Goal: Task Accomplishment & Management: Use online tool/utility

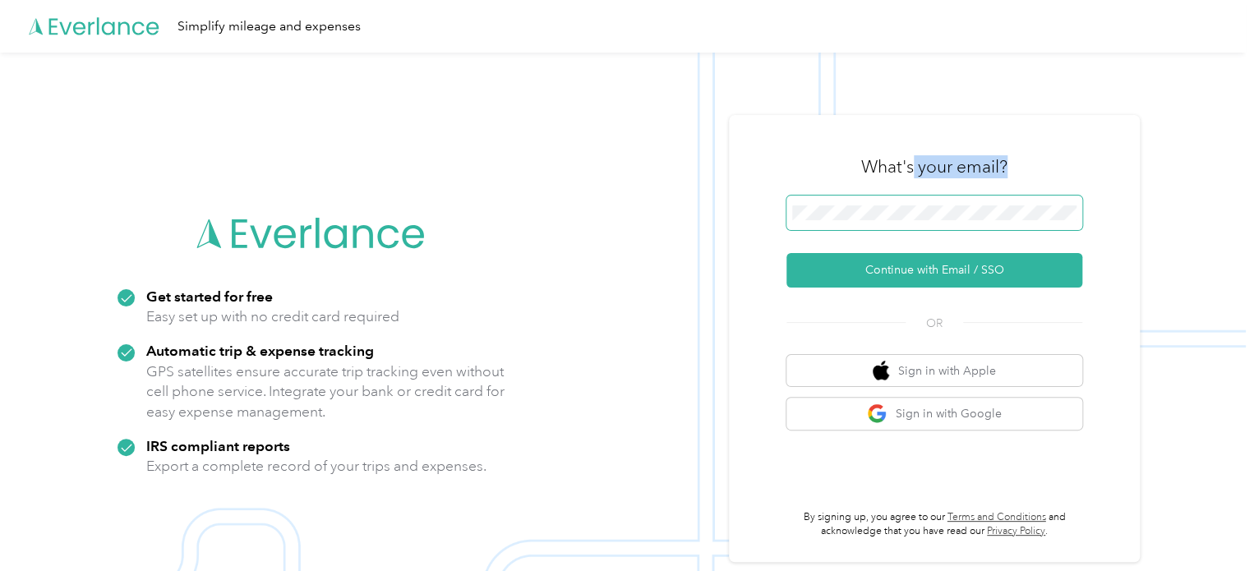
click at [891, 216] on div "What's your email? Continue with Email / SSO OR Sign in with Apple Sign in with…" at bounding box center [935, 338] width 296 height 401
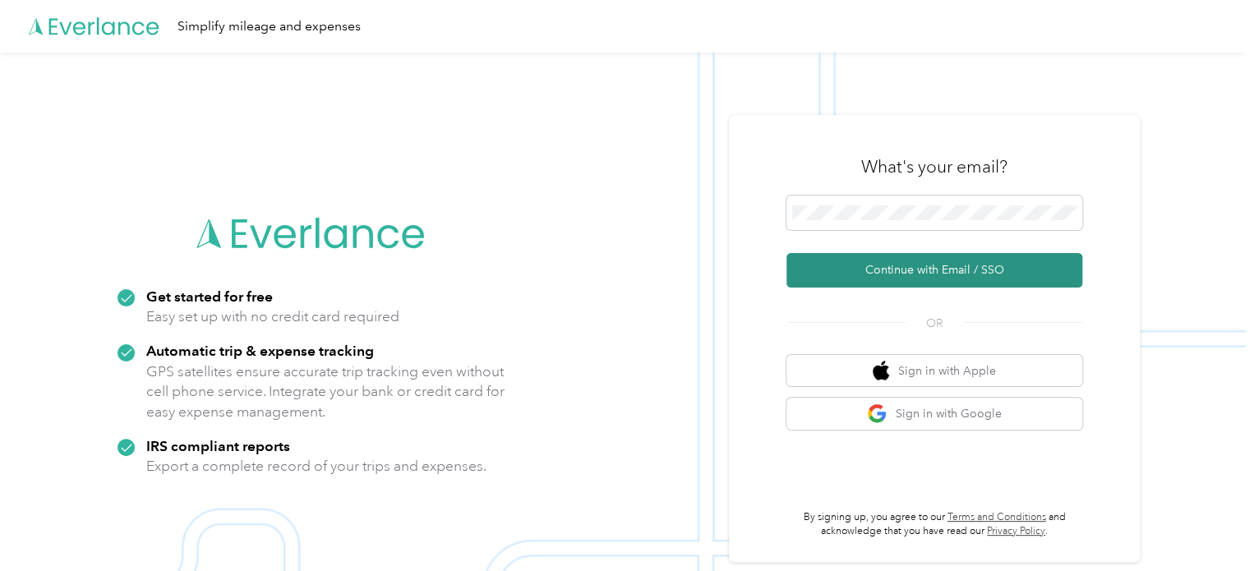
click at [888, 270] on button "Continue with Email / SSO" at bounding box center [935, 270] width 296 height 35
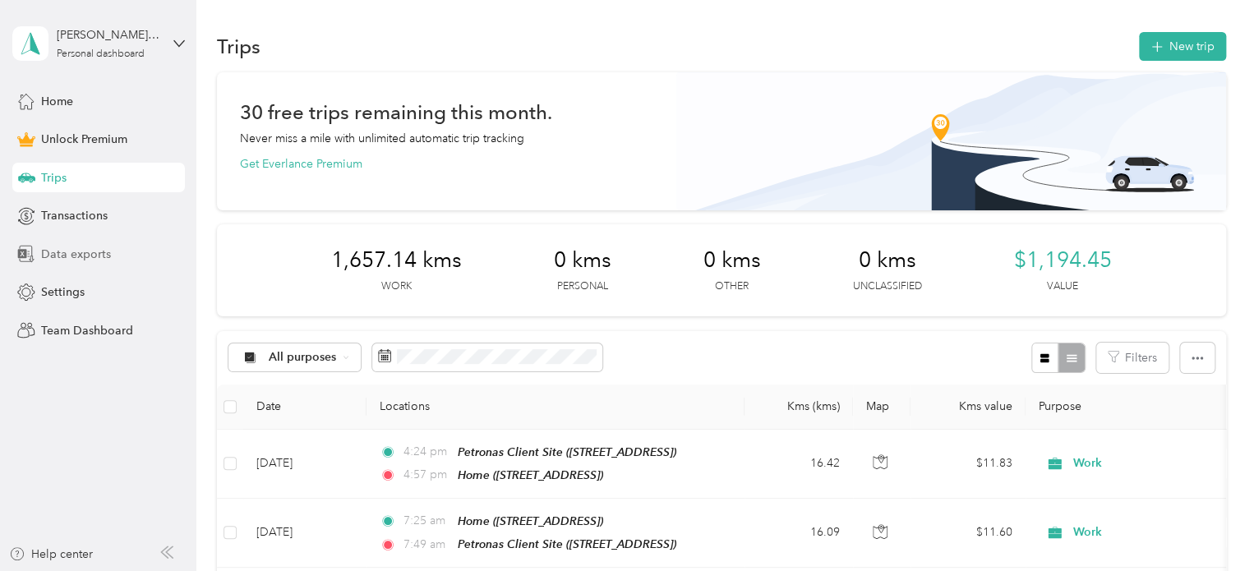
click at [93, 267] on div "Data exports" at bounding box center [98, 254] width 173 height 30
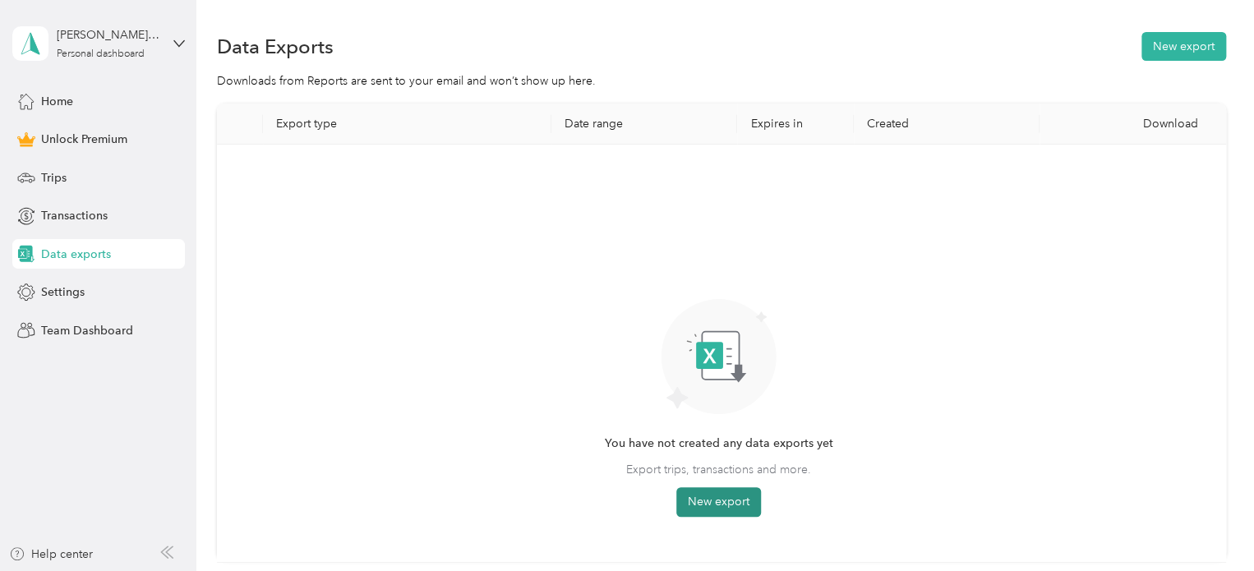
click at [713, 499] on button "New export" at bounding box center [718, 502] width 85 height 30
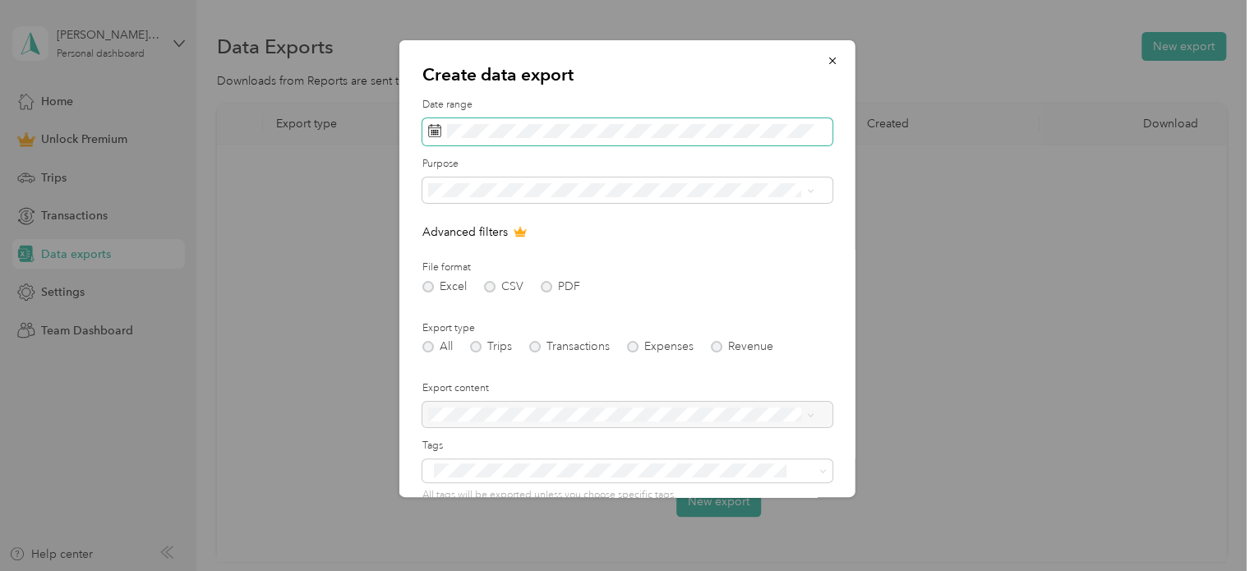
click at [595, 139] on span at bounding box center [627, 132] width 410 height 28
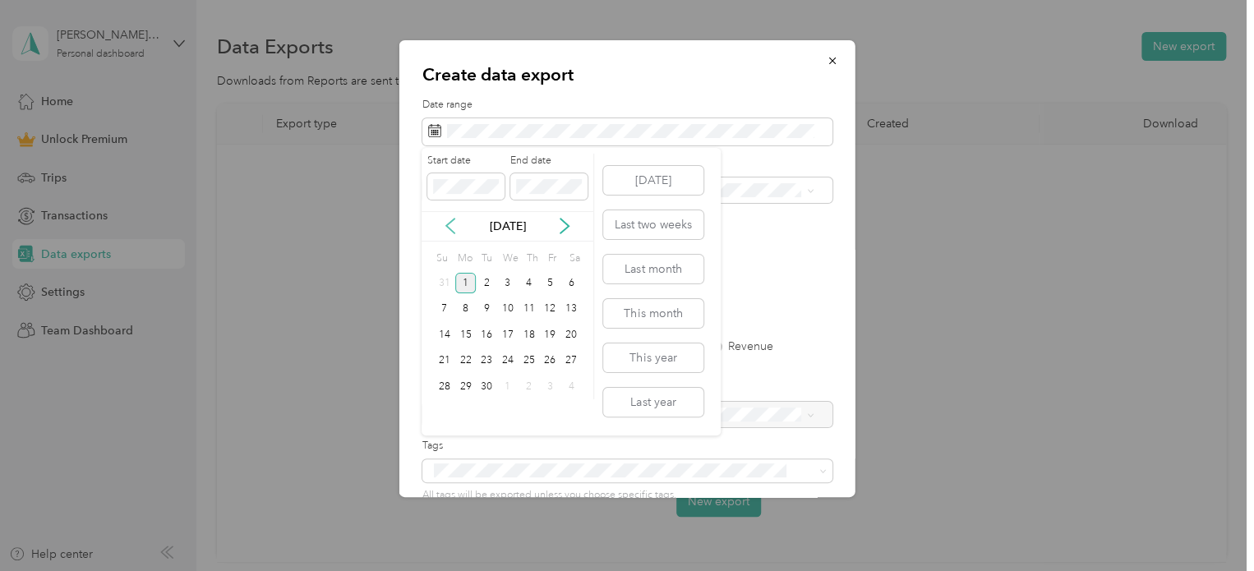
click at [455, 228] on icon at bounding box center [450, 226] width 16 height 16
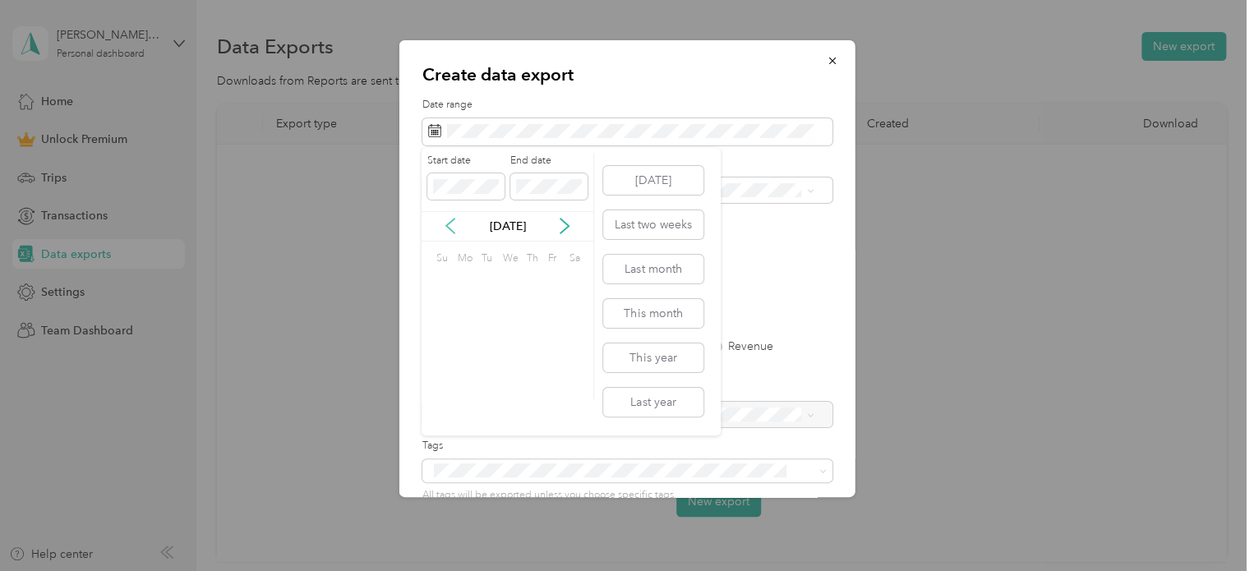
click at [455, 228] on icon at bounding box center [450, 226] width 16 height 16
click at [500, 283] on div "1" at bounding box center [507, 283] width 21 height 21
click at [565, 223] on icon at bounding box center [565, 226] width 8 height 15
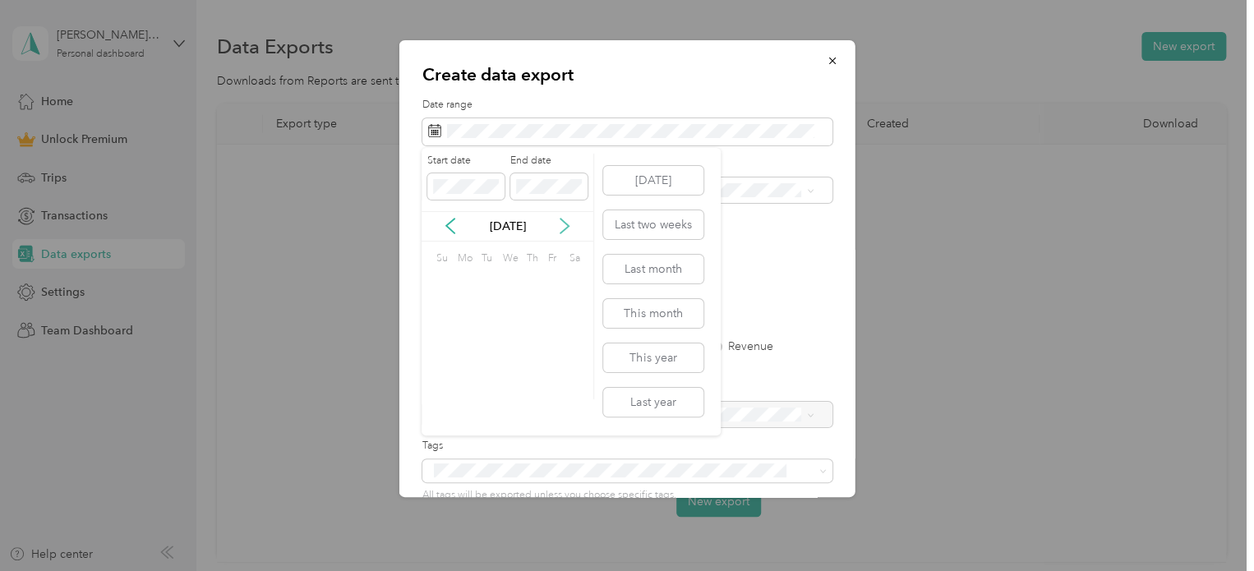
click at [565, 223] on icon at bounding box center [565, 226] width 8 height 15
click at [661, 177] on button "[DATE]" at bounding box center [653, 180] width 100 height 29
click at [660, 352] on button "This year" at bounding box center [653, 358] width 100 height 29
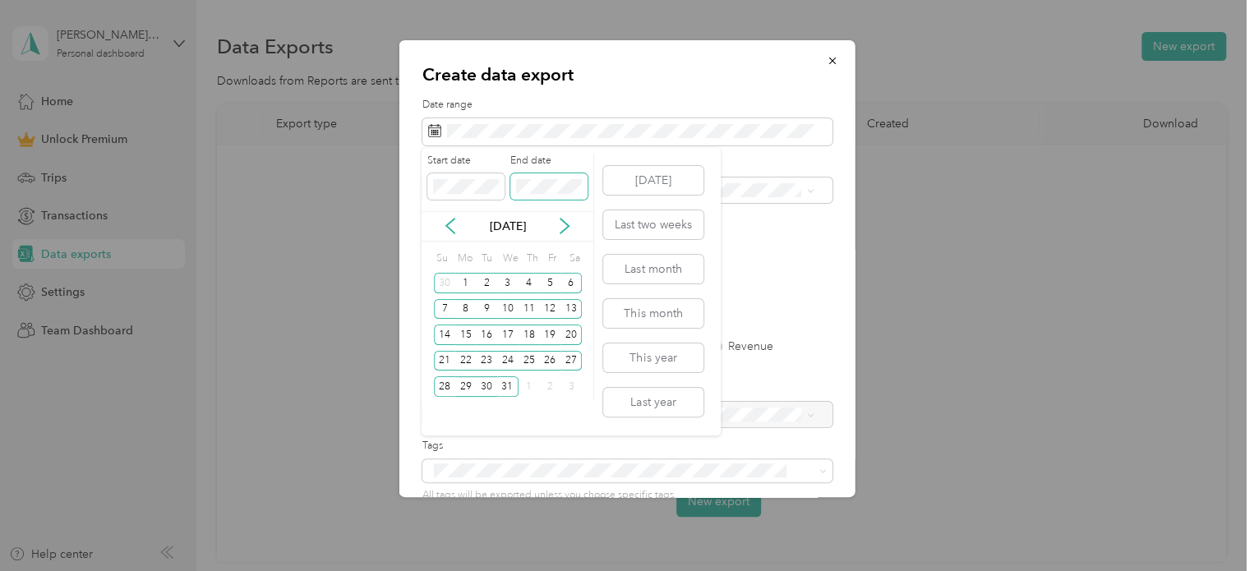
click at [549, 177] on span at bounding box center [548, 186] width 77 height 26
click at [459, 229] on div "[DATE]" at bounding box center [508, 226] width 172 height 17
click at [451, 229] on icon at bounding box center [450, 226] width 8 height 15
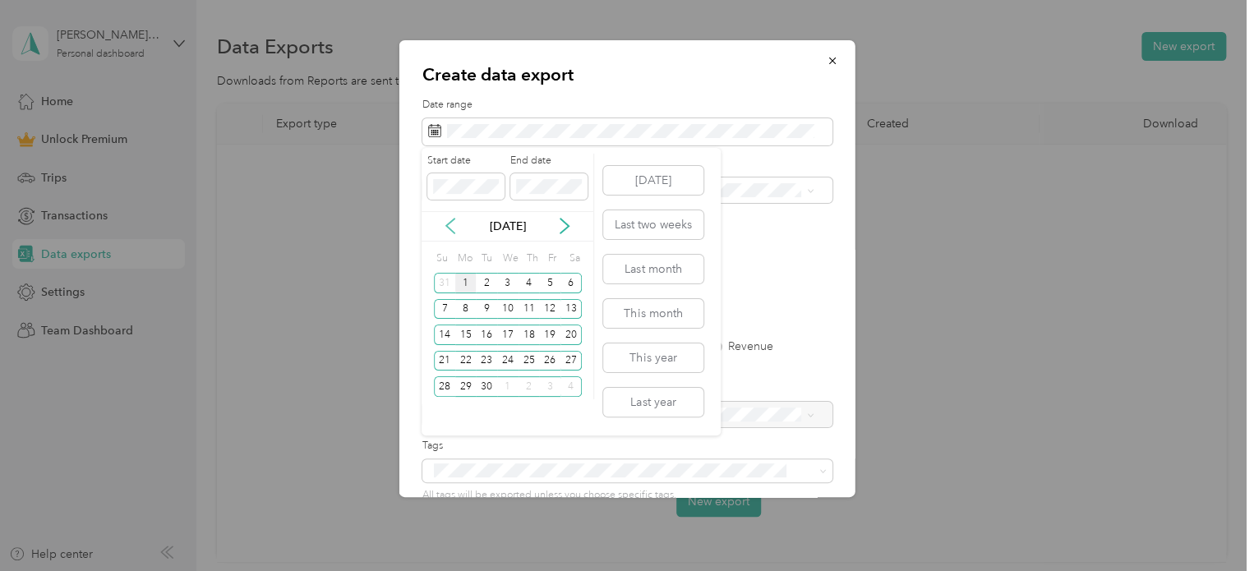
click at [451, 229] on icon at bounding box center [450, 226] width 8 height 15
click at [451, 408] on div "31" at bounding box center [444, 413] width 21 height 21
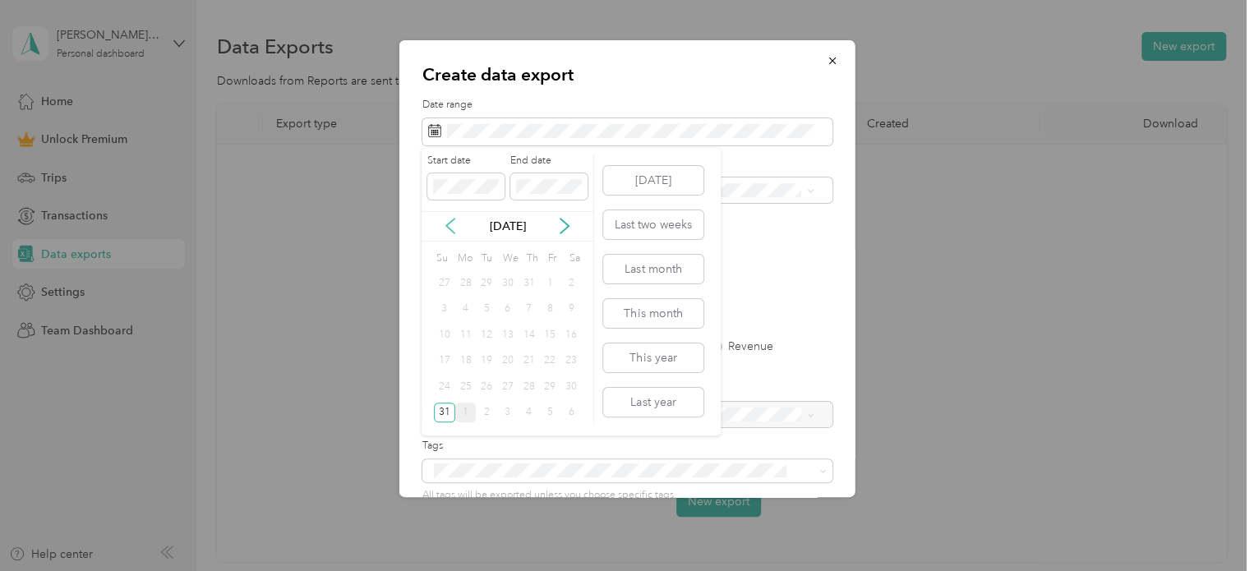
click at [448, 232] on icon at bounding box center [450, 226] width 16 height 16
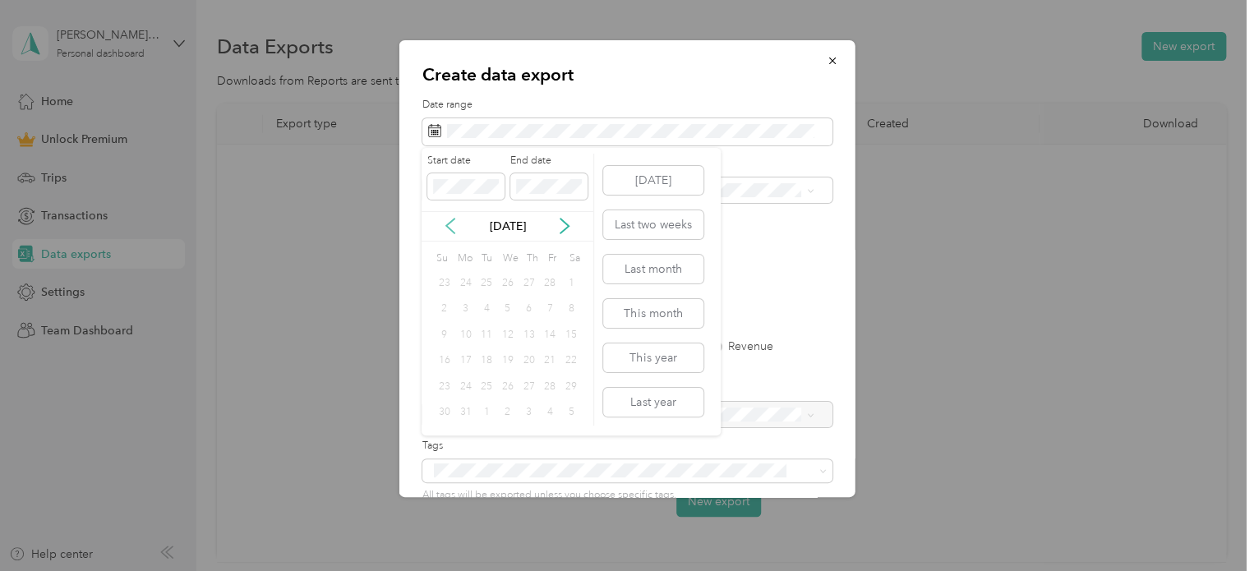
click at [448, 232] on icon at bounding box center [450, 226] width 16 height 16
click at [505, 287] on div "1" at bounding box center [507, 283] width 21 height 21
click at [510, 285] on div "1" at bounding box center [507, 283] width 21 height 21
click at [460, 194] on span at bounding box center [465, 186] width 77 height 26
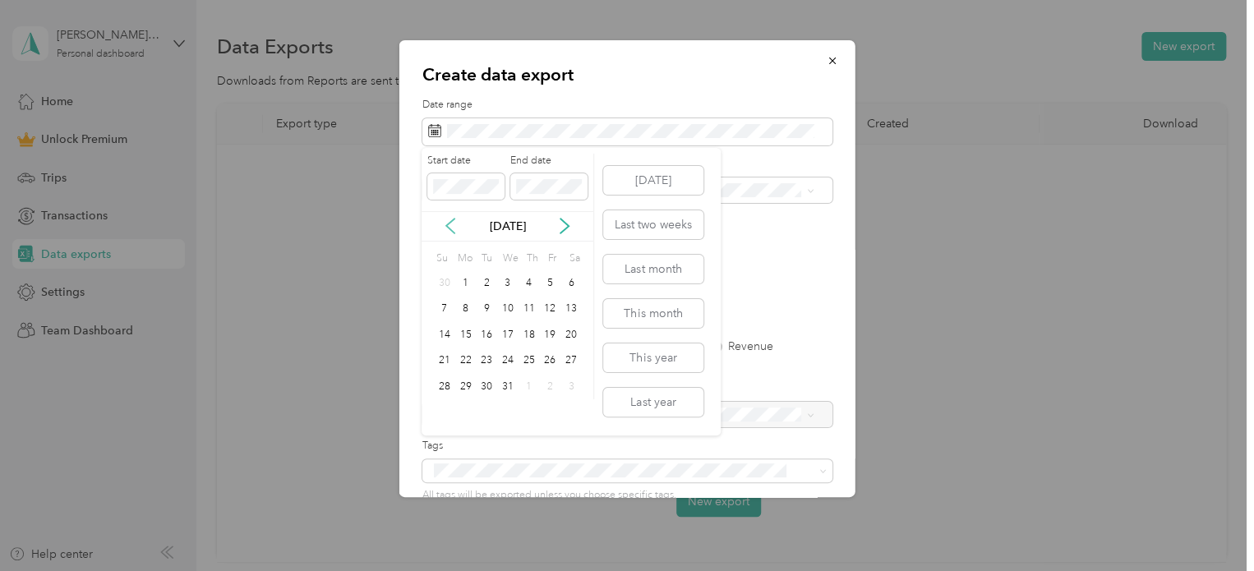
click at [447, 226] on icon at bounding box center [450, 226] width 8 height 15
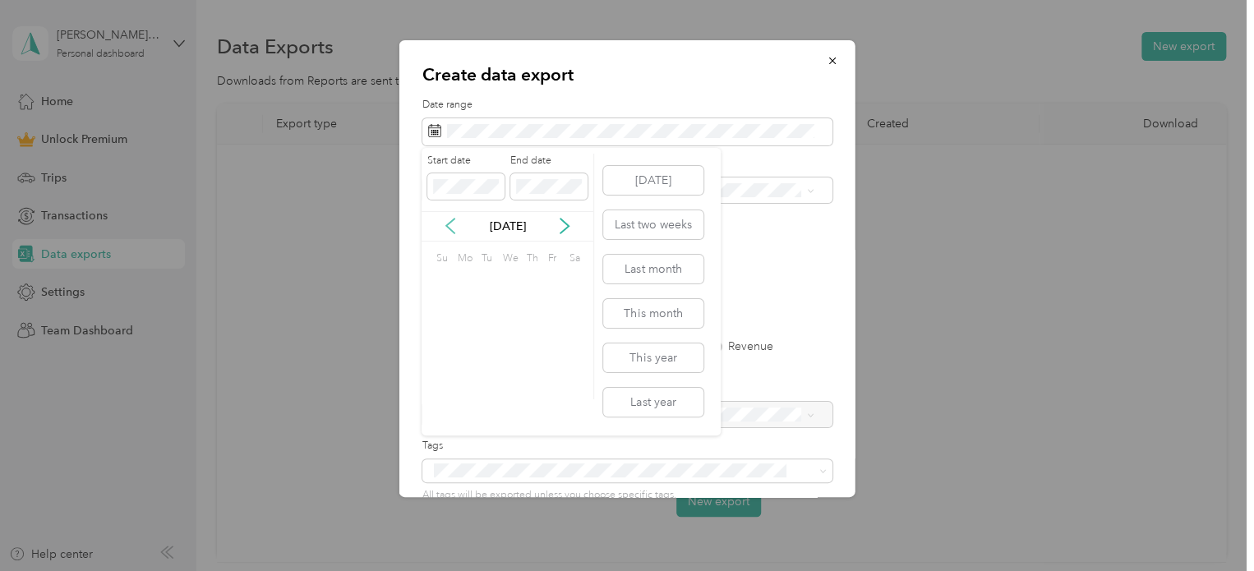
click at [447, 226] on icon at bounding box center [450, 226] width 8 height 15
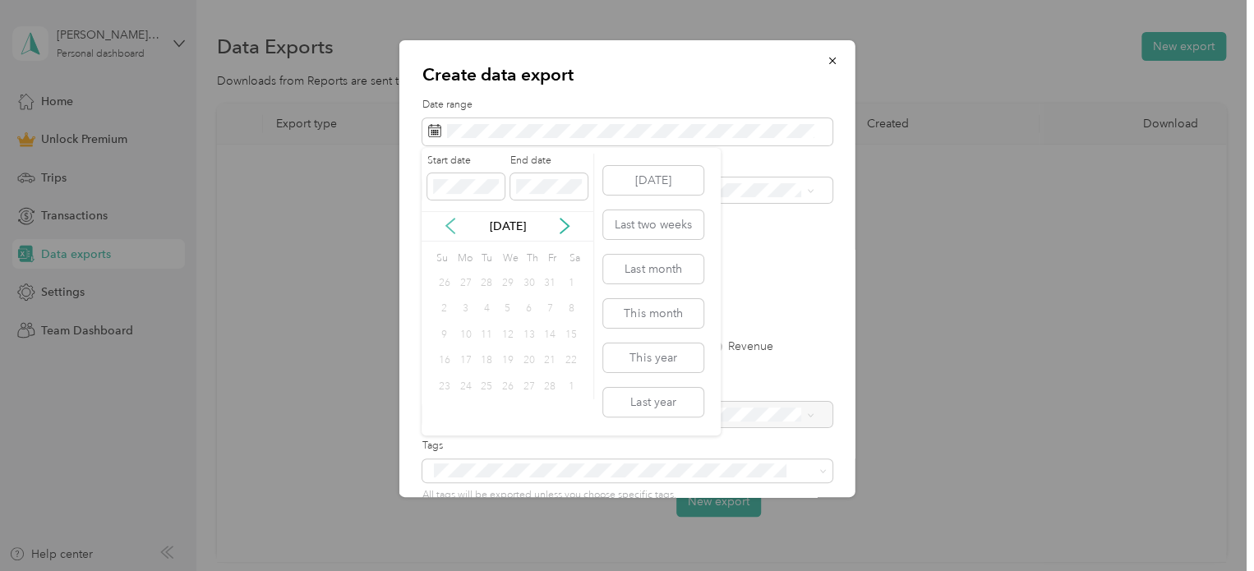
click at [447, 226] on icon at bounding box center [450, 226] width 8 height 15
click at [510, 287] on div "1" at bounding box center [507, 283] width 21 height 21
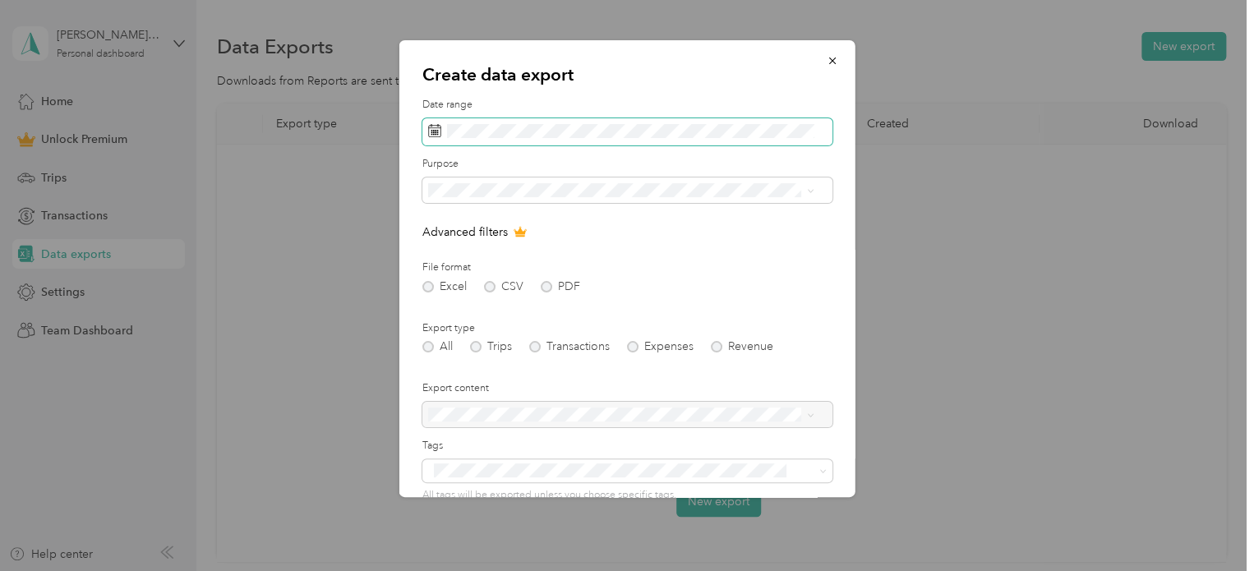
click at [654, 138] on span at bounding box center [627, 132] width 410 height 28
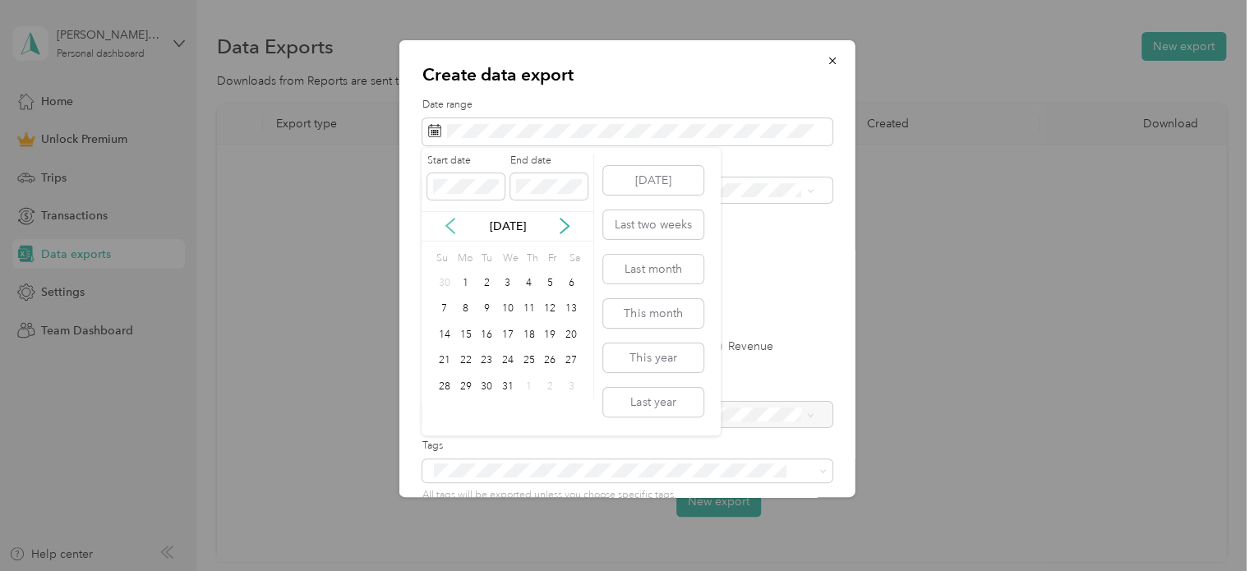
click at [448, 221] on icon at bounding box center [450, 226] width 16 height 16
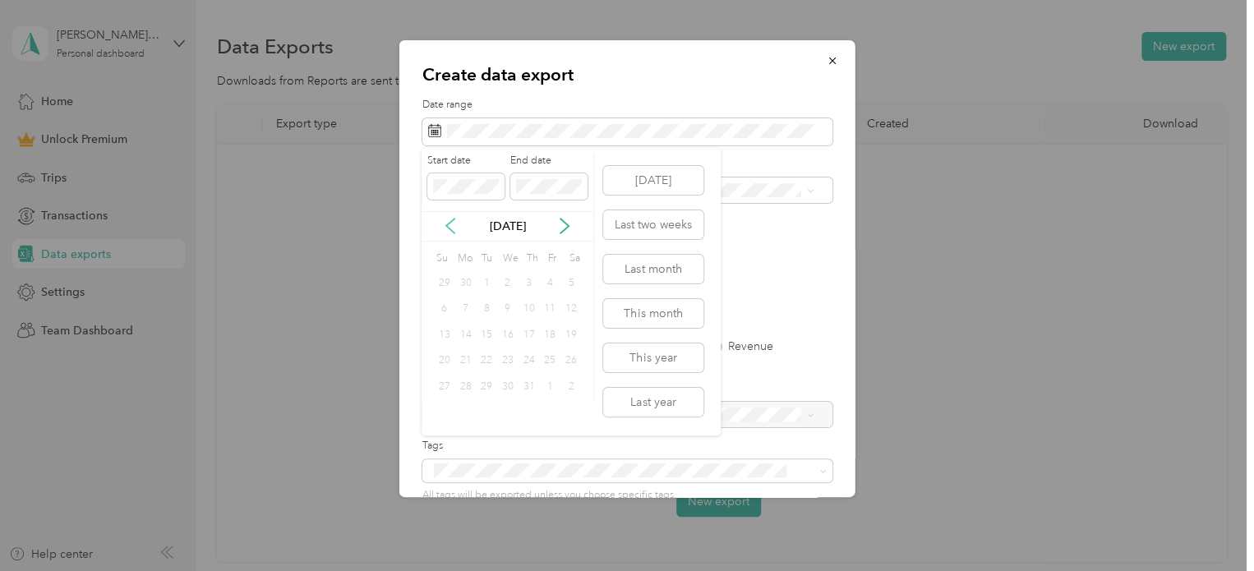
click at [448, 221] on icon at bounding box center [450, 226] width 16 height 16
click at [665, 233] on button "Last two weeks" at bounding box center [653, 224] width 100 height 29
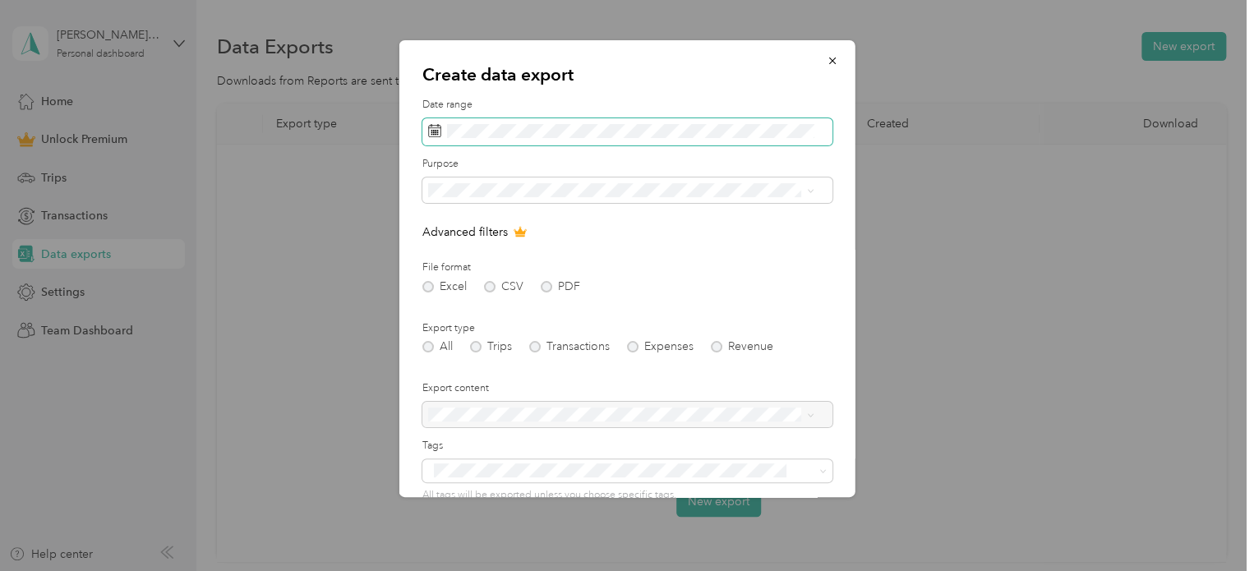
click at [637, 118] on span at bounding box center [627, 132] width 410 height 28
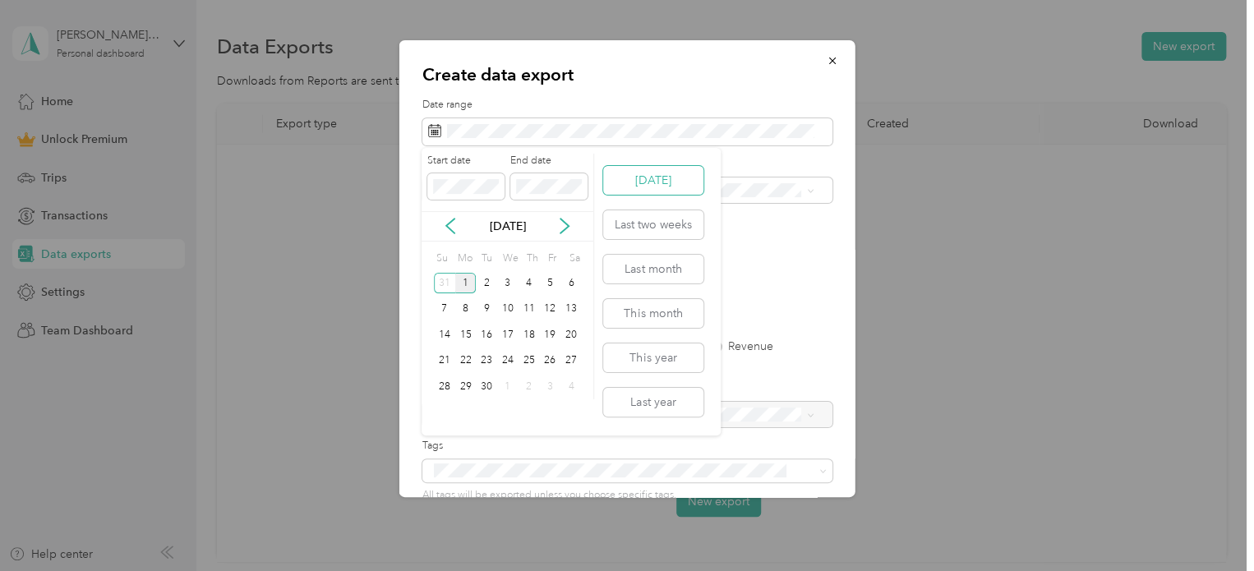
click at [679, 190] on button "[DATE]" at bounding box center [653, 180] width 100 height 29
click at [448, 223] on icon at bounding box center [450, 226] width 16 height 16
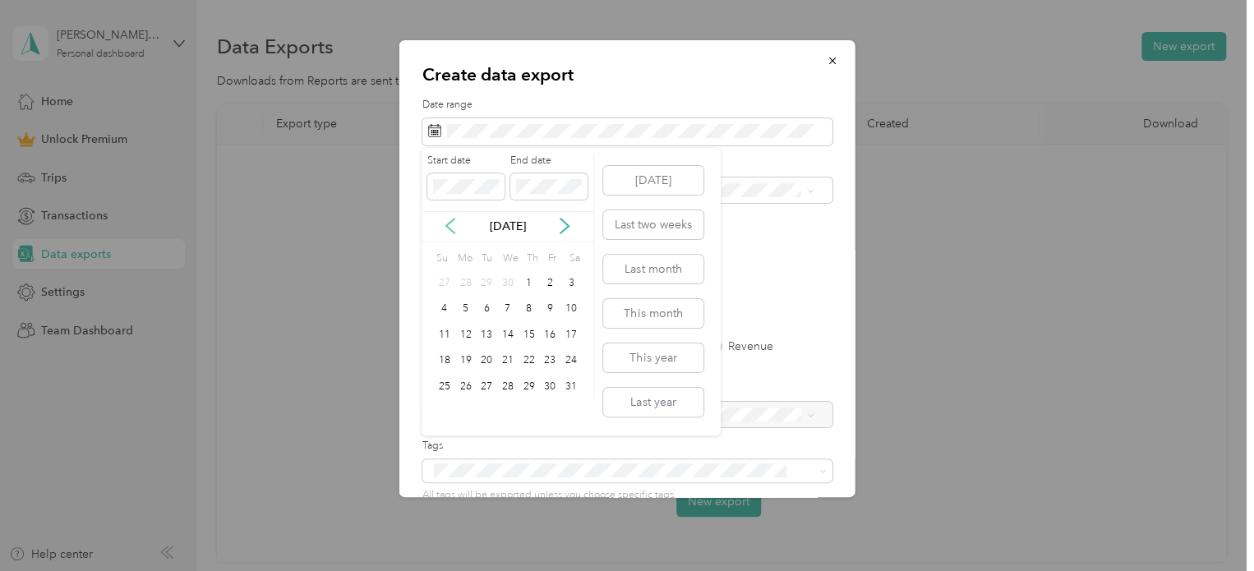
click at [448, 223] on icon at bounding box center [450, 226] width 16 height 16
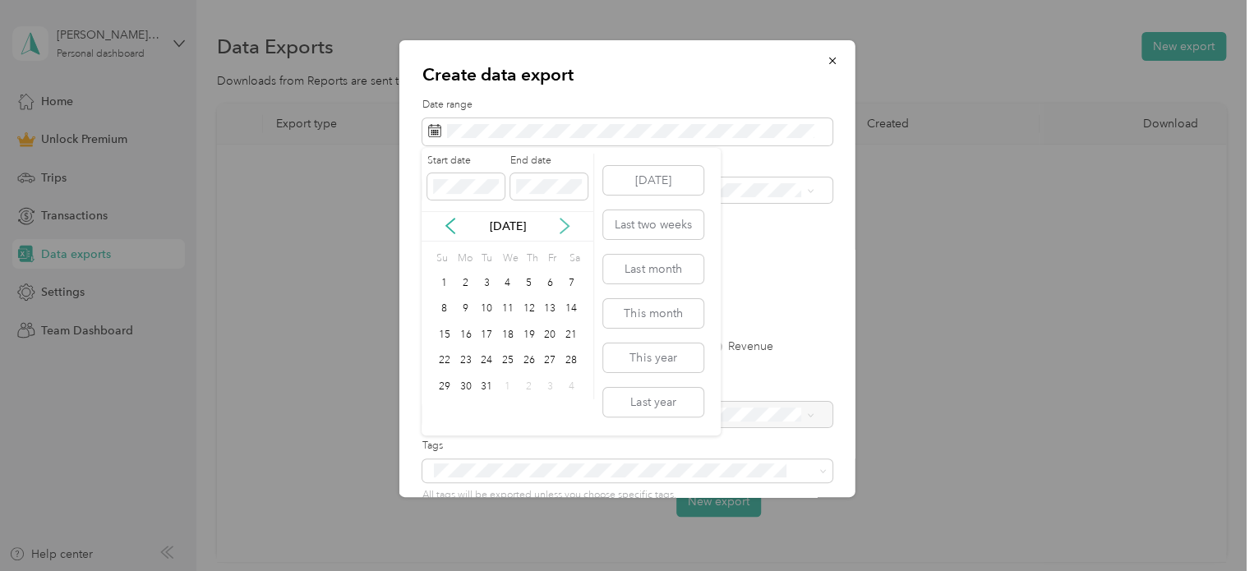
click at [565, 228] on icon at bounding box center [564, 226] width 16 height 16
click at [510, 287] on div "1" at bounding box center [507, 283] width 21 height 21
click at [562, 223] on icon at bounding box center [564, 226] width 16 height 16
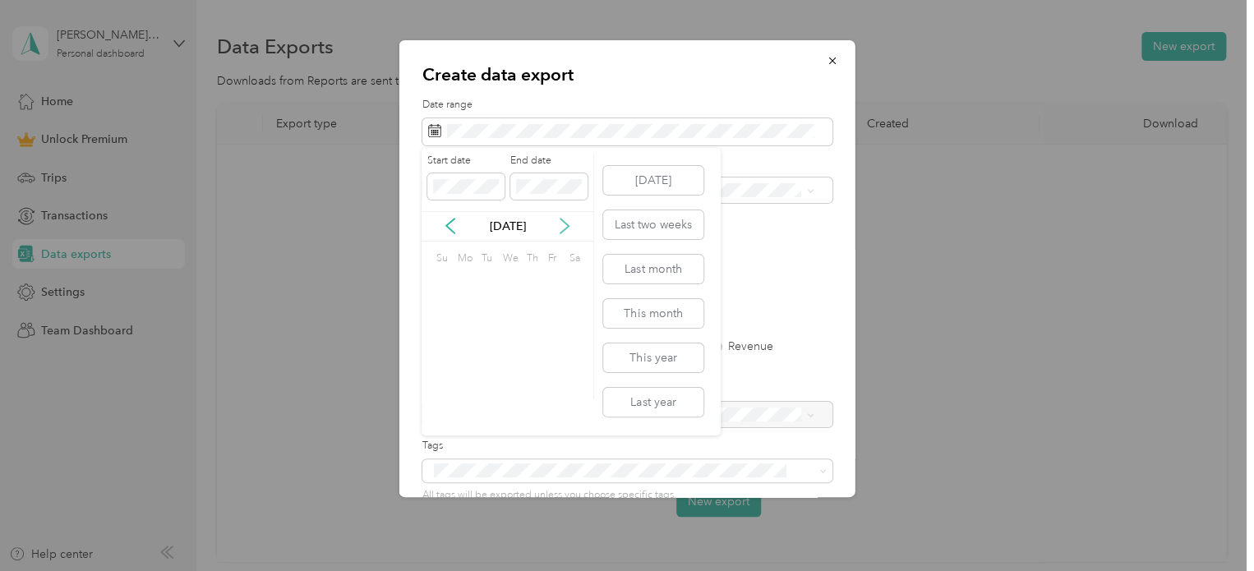
click at [562, 223] on icon at bounding box center [564, 226] width 16 height 16
click at [447, 413] on div "31" at bounding box center [444, 413] width 21 height 21
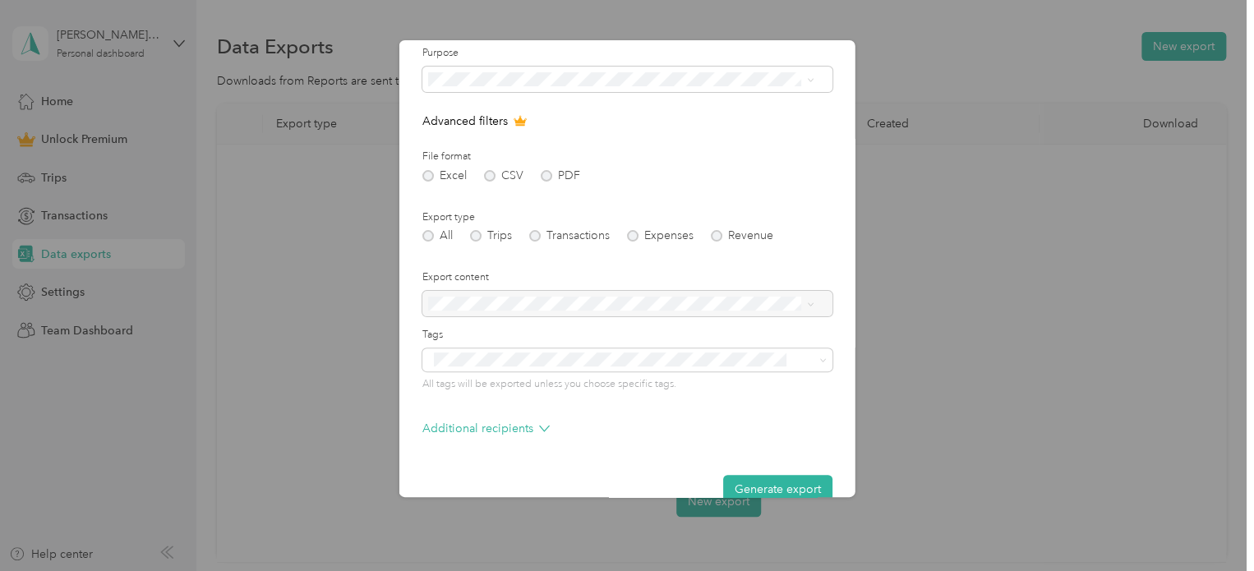
scroll to position [141, 0]
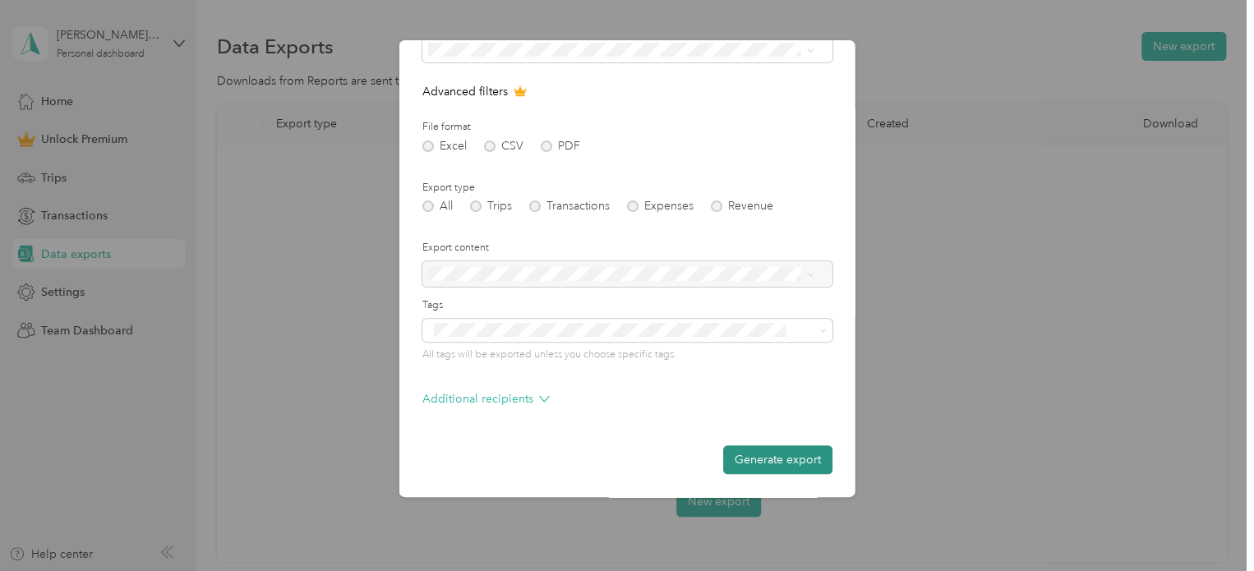
click at [773, 459] on button "Generate export" at bounding box center [777, 459] width 109 height 29
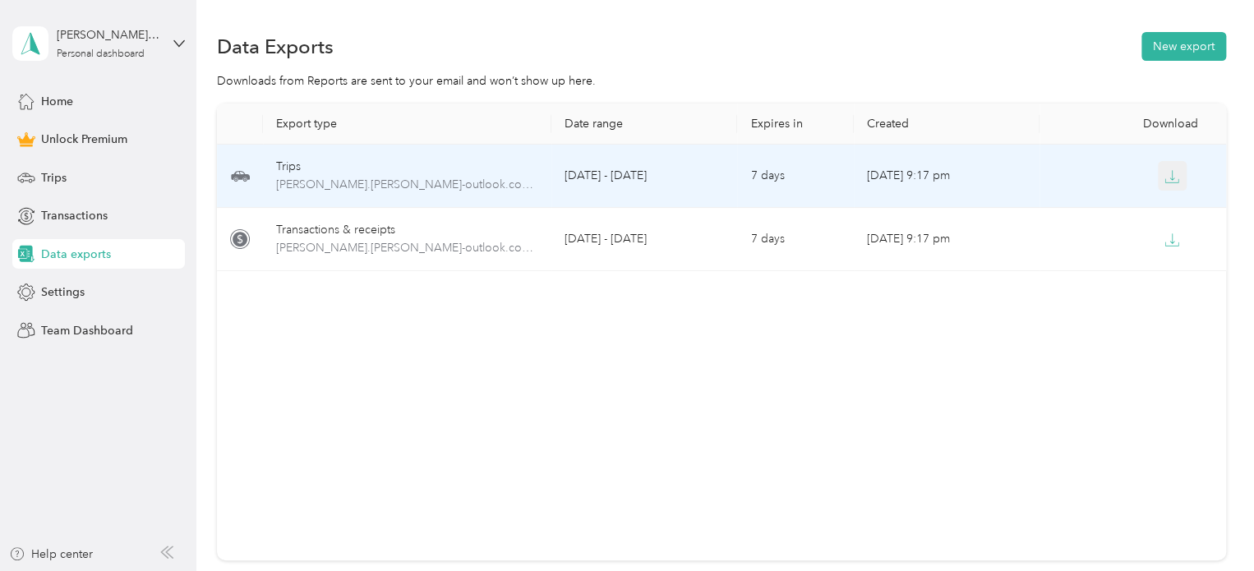
click at [1165, 171] on icon "button" at bounding box center [1172, 176] width 15 height 15
